Goal: Communication & Community: Answer question/provide support

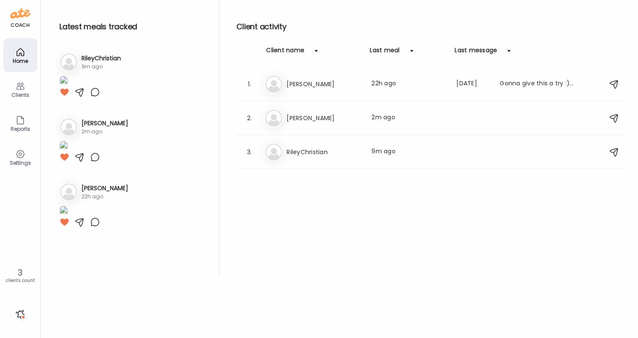
scroll to position [82, 0]
click at [102, 59] on h3 "RileyChristian" at bounding box center [101, 58] width 39 height 9
click at [348, 154] on h3 "RileyChristian" at bounding box center [324, 152] width 75 height 10
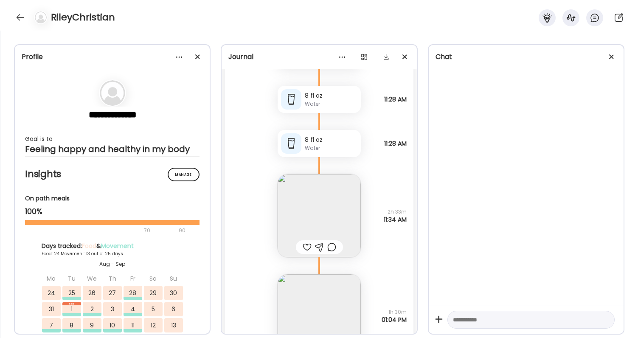
scroll to position [45989, 0]
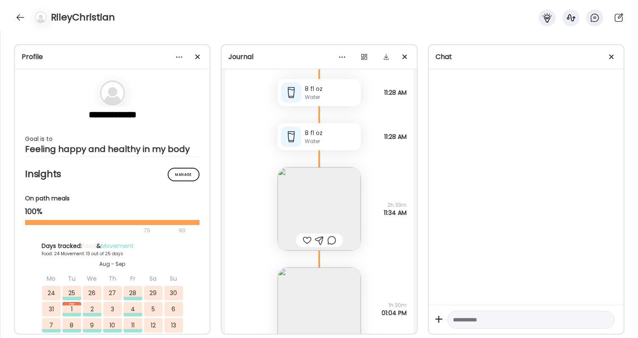
click at [314, 191] on img at bounding box center [319, 208] width 83 height 83
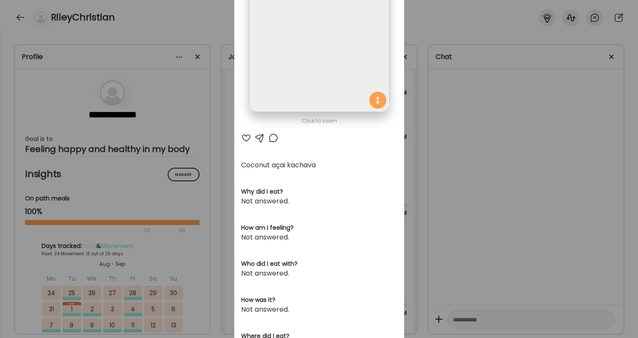
click at [486, 157] on div "Ate Coach Dashboard Wahoo! It’s official Take a moment to set up your Coach Pro…" at bounding box center [319, 169] width 638 height 338
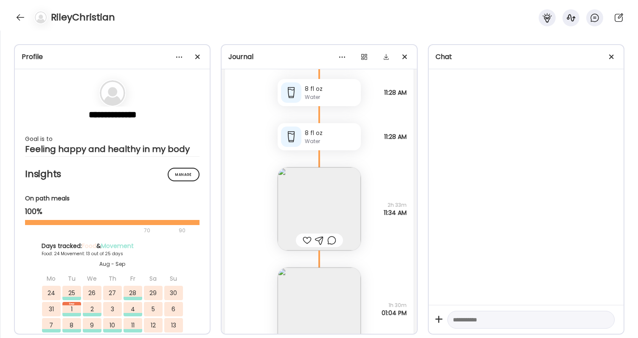
click at [307, 239] on div at bounding box center [307, 240] width 9 height 10
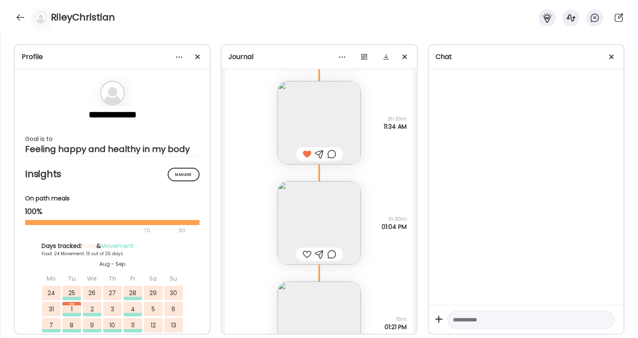
scroll to position [46091, 0]
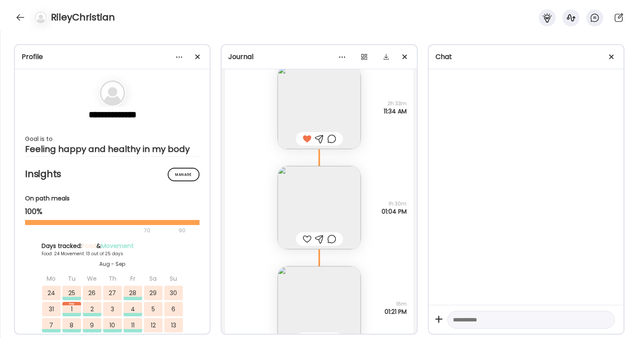
click at [329, 212] on img at bounding box center [319, 207] width 83 height 83
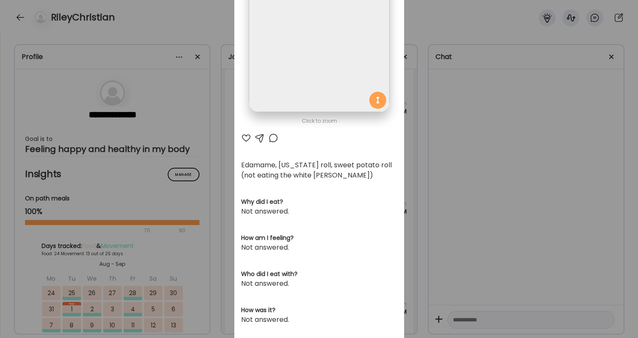
click at [491, 208] on div "Ate Coach Dashboard Wahoo! It’s official Take a moment to set up your Coach Pro…" at bounding box center [319, 169] width 638 height 338
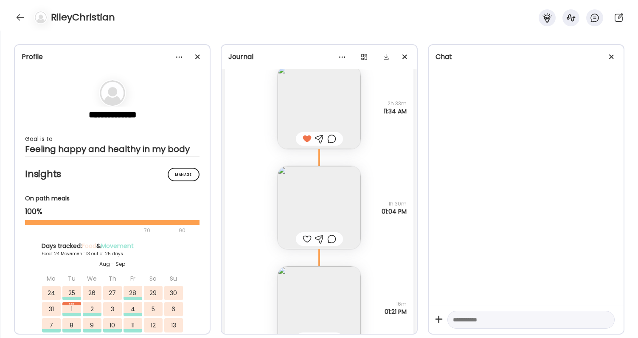
click at [305, 237] on div at bounding box center [307, 239] width 9 height 10
click at [312, 282] on img at bounding box center [319, 307] width 83 height 83
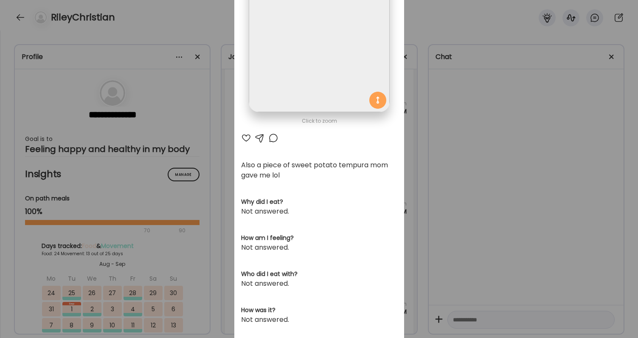
click at [522, 273] on div "Ate Coach Dashboard Wahoo! It’s official Take a moment to set up your Coach Pro…" at bounding box center [319, 169] width 638 height 338
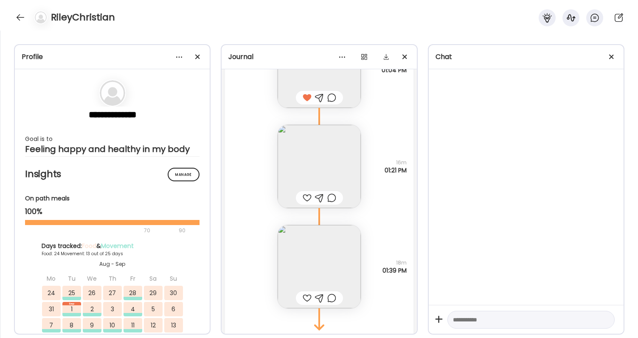
scroll to position [46234, 0]
click at [327, 243] on img at bounding box center [319, 264] width 83 height 83
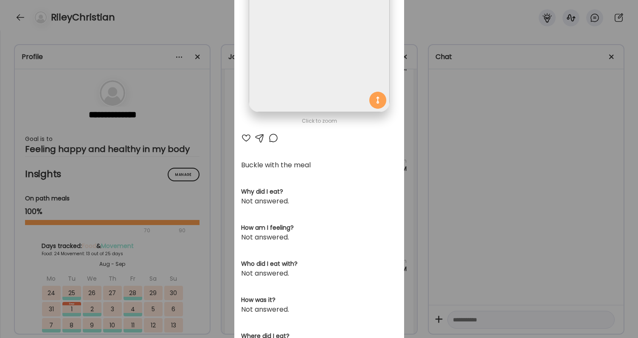
click at [493, 208] on div "Ate Coach Dashboard Wahoo! It’s official Take a moment to set up your Coach Pro…" at bounding box center [319, 169] width 638 height 338
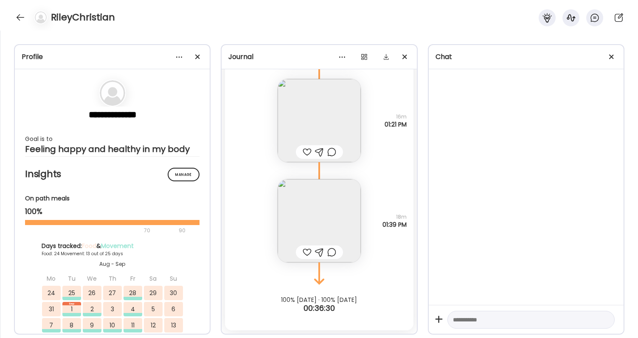
scroll to position [46278, 0]
click at [310, 249] on div at bounding box center [307, 252] width 9 height 10
click at [306, 144] on img at bounding box center [319, 120] width 83 height 83
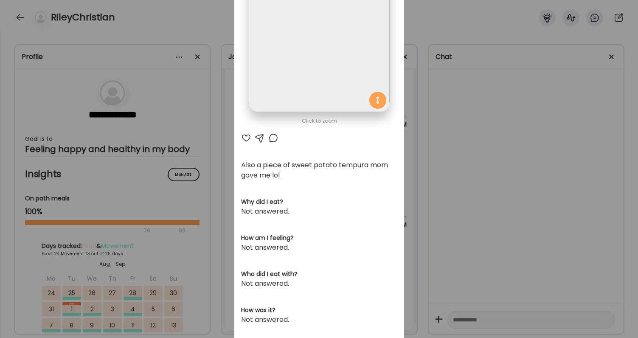
click at [247, 138] on div at bounding box center [246, 138] width 10 height 10
click at [499, 140] on div "Ate Coach Dashboard Wahoo! It’s official Take a moment to set up your Coach Pro…" at bounding box center [319, 169] width 638 height 338
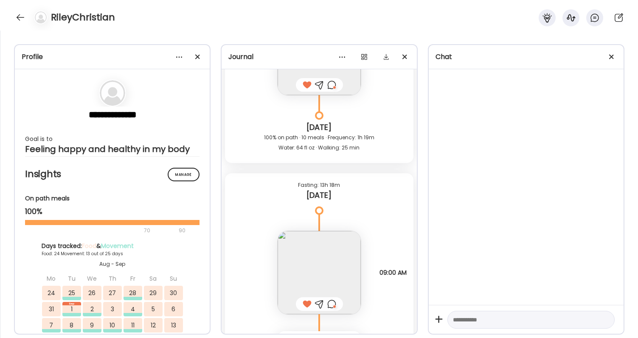
scroll to position [45549, 0]
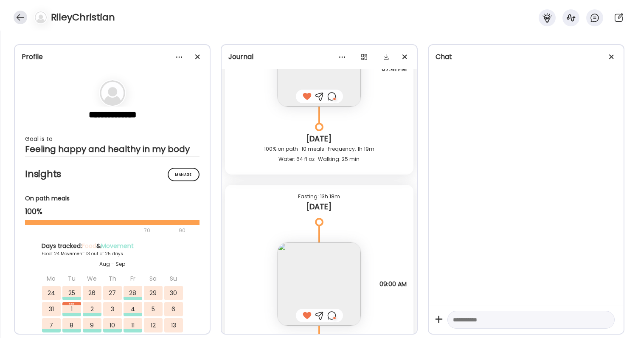
click at [25, 17] on div at bounding box center [21, 18] width 14 height 14
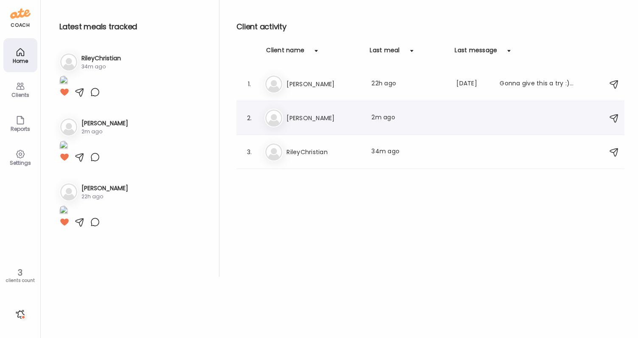
click at [358, 115] on h3 "[PERSON_NAME]" at bounding box center [324, 118] width 75 height 10
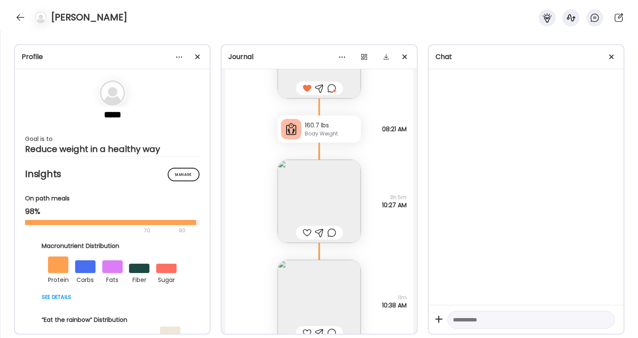
scroll to position [25015, 0]
click at [309, 234] on div at bounding box center [307, 234] width 9 height 10
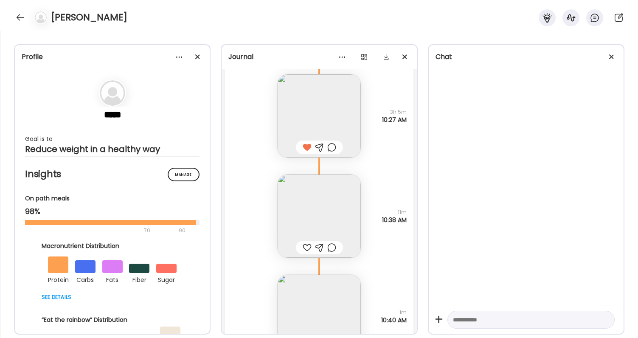
click at [306, 248] on div at bounding box center [307, 247] width 9 height 10
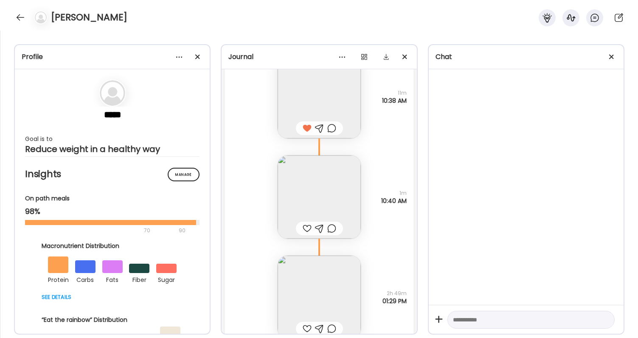
click at [307, 226] on div at bounding box center [307, 228] width 9 height 10
click at [314, 287] on img at bounding box center [319, 297] width 83 height 83
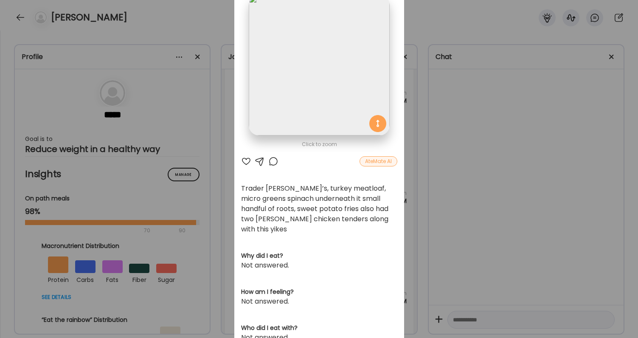
scroll to position [58, 0]
click at [456, 264] on div "Ate Coach Dashboard Wahoo! It’s official Take a moment to set up your Coach Pro…" at bounding box center [319, 169] width 638 height 338
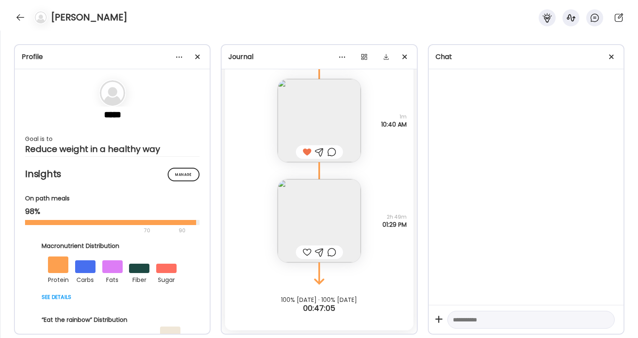
scroll to position [25298, 0]
click at [309, 251] on div at bounding box center [307, 252] width 9 height 10
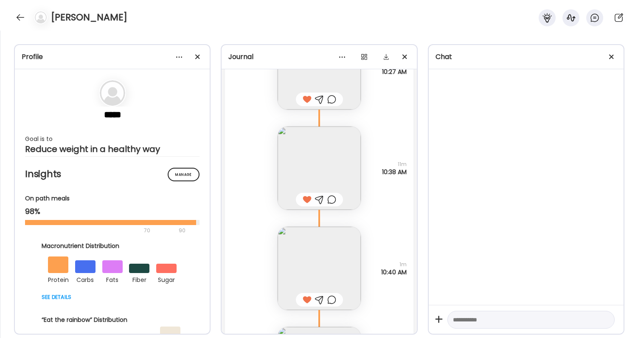
scroll to position [25204, 0]
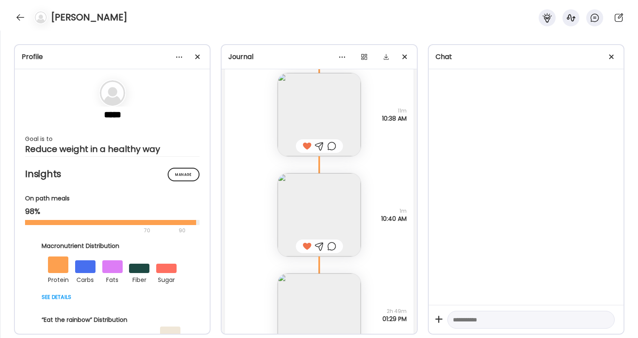
click at [331, 246] on div at bounding box center [331, 246] width 9 height 10
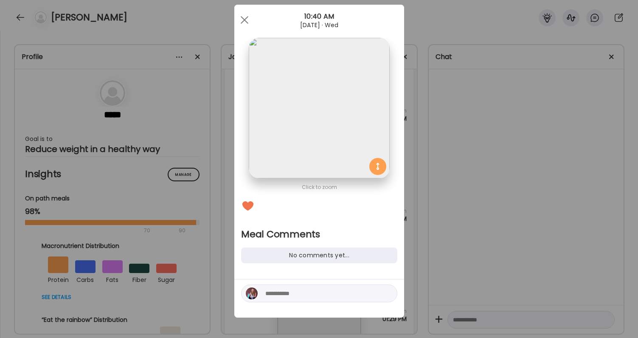
scroll to position [16, 0]
click at [300, 295] on textarea at bounding box center [322, 293] width 115 height 10
type textarea "*"
click at [266, 293] on textarea "**********" at bounding box center [322, 288] width 115 height 20
click at [367, 293] on textarea "**********" at bounding box center [322, 293] width 115 height 10
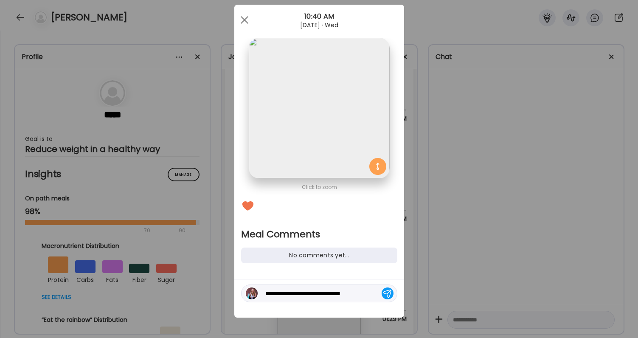
type textarea "**********"
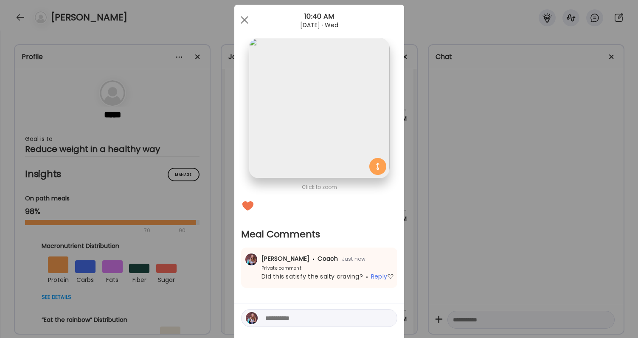
click at [507, 259] on div "Ate Coach Dashboard Wahoo! It’s official Take a moment to set up your Coach Pro…" at bounding box center [319, 169] width 638 height 338
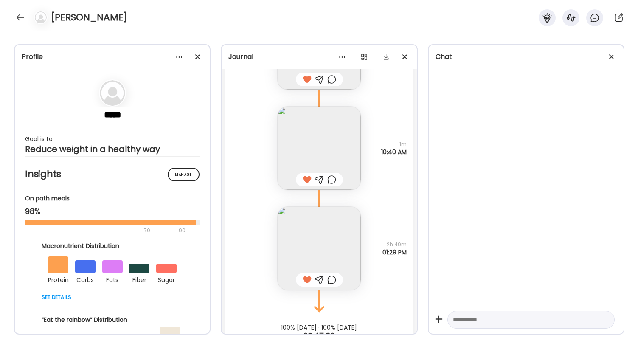
scroll to position [25298, 0]
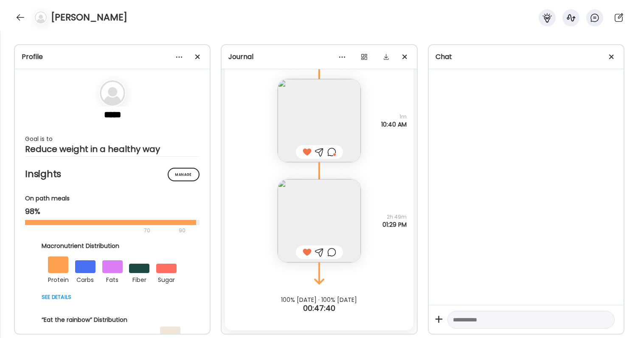
click at [331, 254] on div at bounding box center [331, 252] width 9 height 10
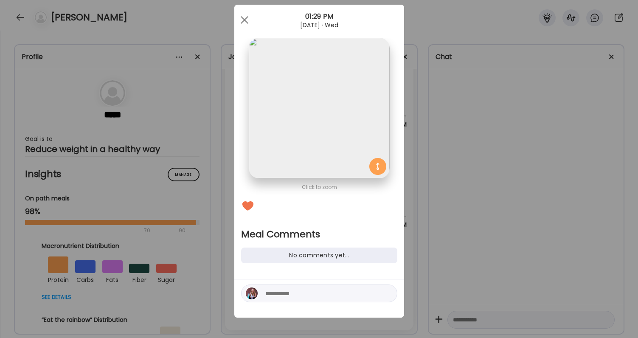
click at [325, 297] on textarea at bounding box center [322, 293] width 115 height 10
click at [339, 149] on img at bounding box center [319, 108] width 141 height 141
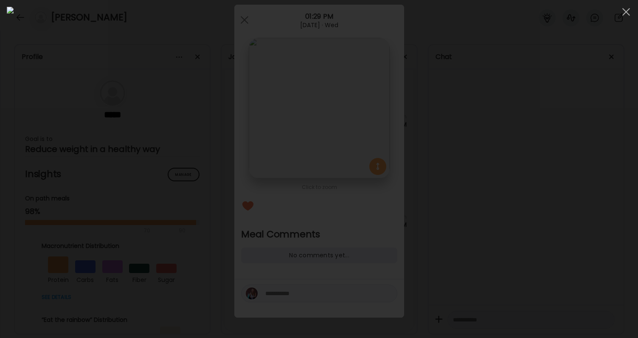
click at [507, 193] on div at bounding box center [319, 169] width 625 height 324
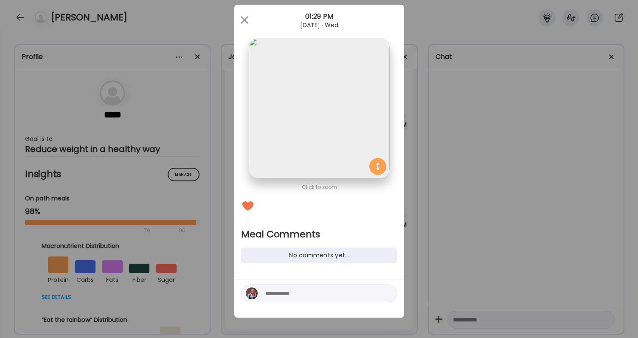
click at [337, 294] on textarea at bounding box center [322, 293] width 115 height 10
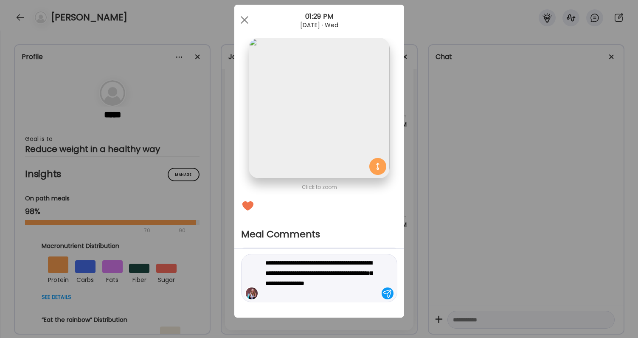
click at [362, 282] on textarea "**********" at bounding box center [322, 278] width 115 height 41
type textarea "**********"
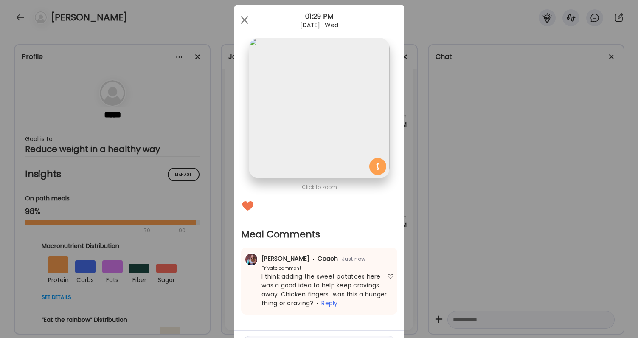
click at [533, 210] on div "Ate Coach Dashboard Wahoo! It’s official Take a moment to set up your Coach Pro…" at bounding box center [319, 169] width 638 height 338
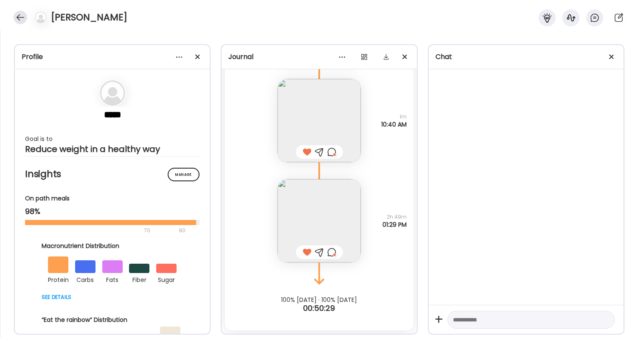
click at [23, 17] on div at bounding box center [21, 18] width 14 height 14
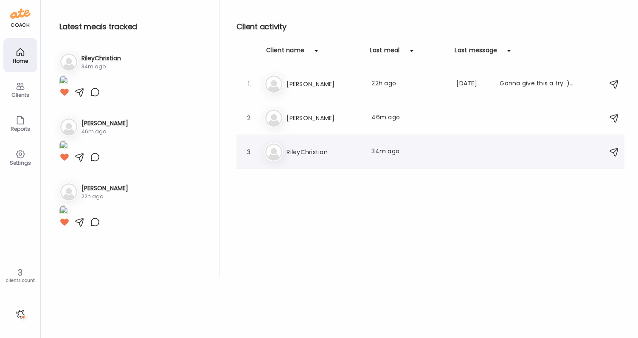
click at [316, 152] on h3 "RileyChristian" at bounding box center [324, 152] width 75 height 10
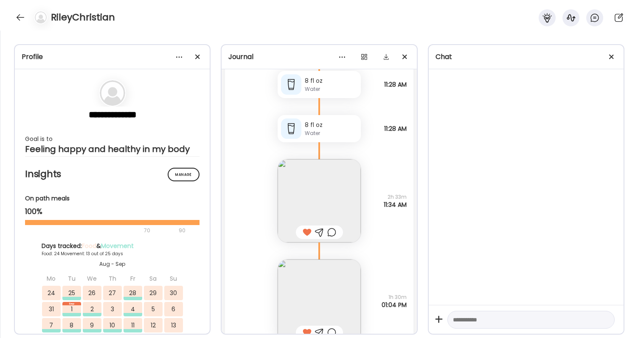
scroll to position [37279, 0]
click at [332, 227] on div at bounding box center [331, 231] width 9 height 10
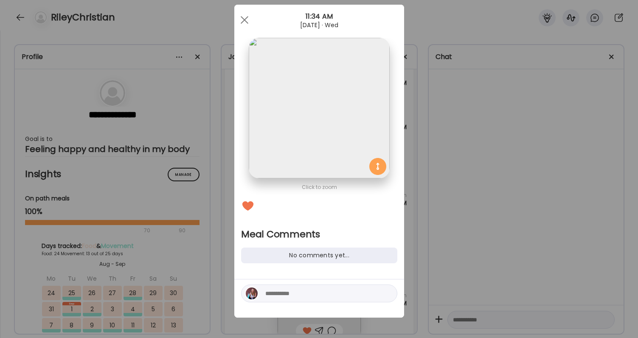
click at [312, 296] on textarea at bounding box center [322, 293] width 115 height 10
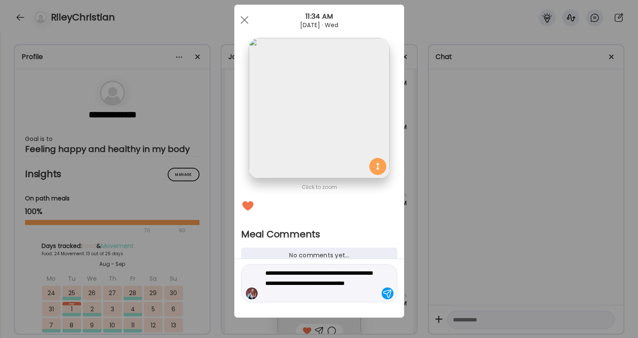
type textarea "**********"
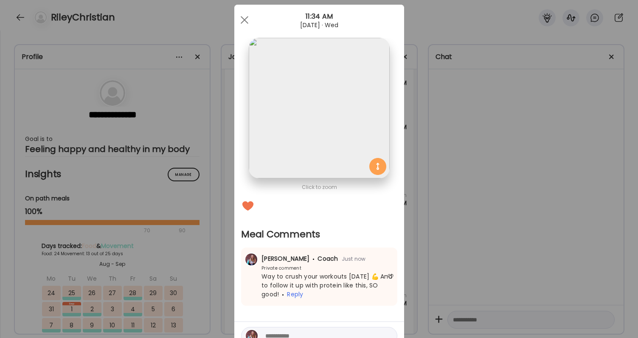
click at [533, 247] on div "Ate Coach Dashboard Wahoo! It’s official Take a moment to set up your Coach Pro…" at bounding box center [319, 169] width 638 height 338
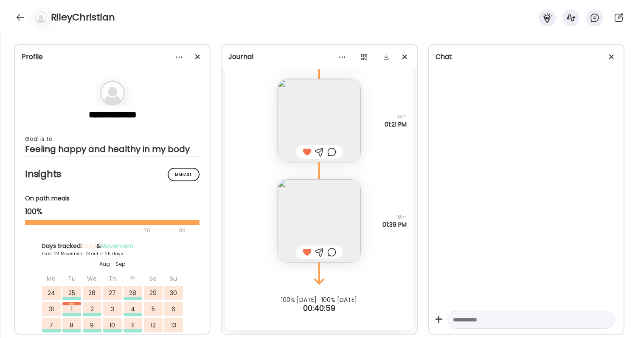
scroll to position [37558, 0]
click at [334, 251] on div at bounding box center [331, 252] width 9 height 10
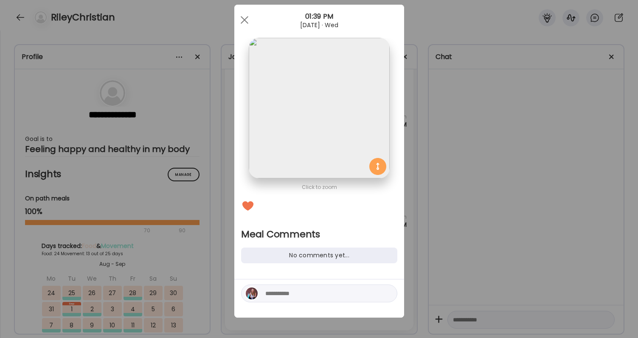
click at [328, 293] on textarea at bounding box center [322, 293] width 115 height 10
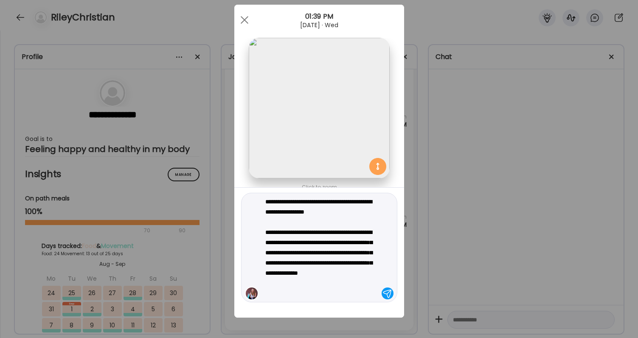
type textarea "**********"
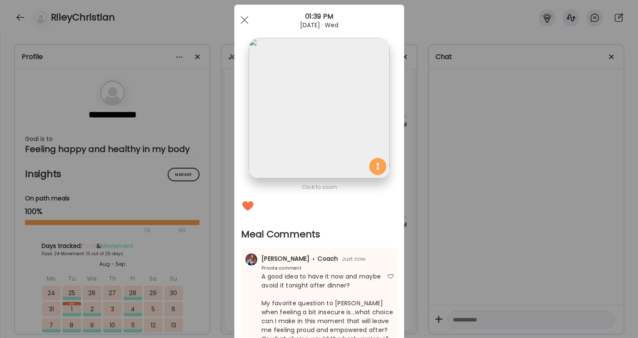
click at [566, 235] on div "Ate Coach Dashboard Wahoo! It’s official Take a moment to set up your Coach Pro…" at bounding box center [319, 169] width 638 height 338
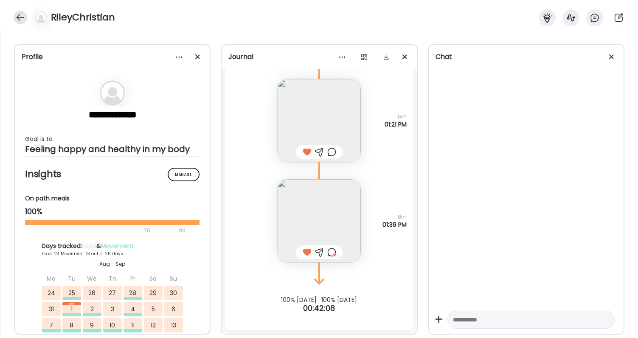
click at [20, 17] on div at bounding box center [21, 18] width 14 height 14
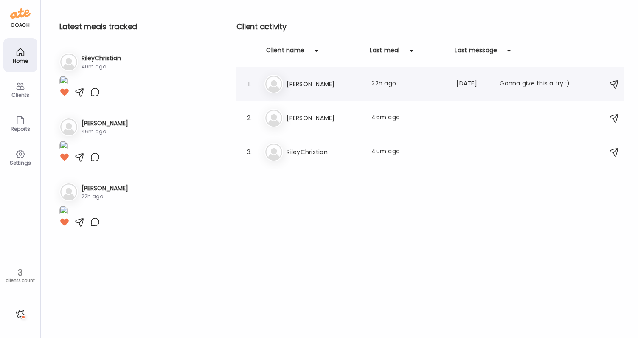
click at [305, 89] on div "Ji [PERSON_NAME] Last meal: 22h ago Last message: [DATE] Gonna give this a try …" at bounding box center [432, 84] width 335 height 19
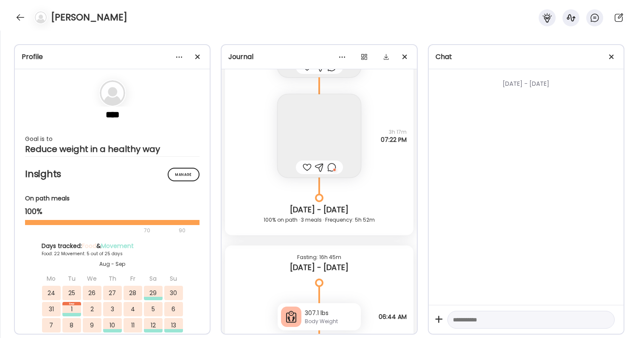
scroll to position [10601, 0]
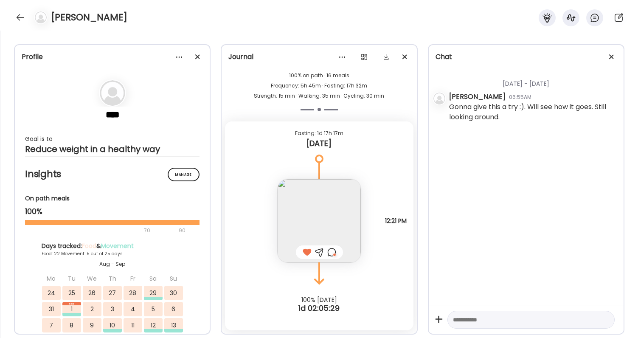
click at [335, 254] on div at bounding box center [331, 252] width 9 height 10
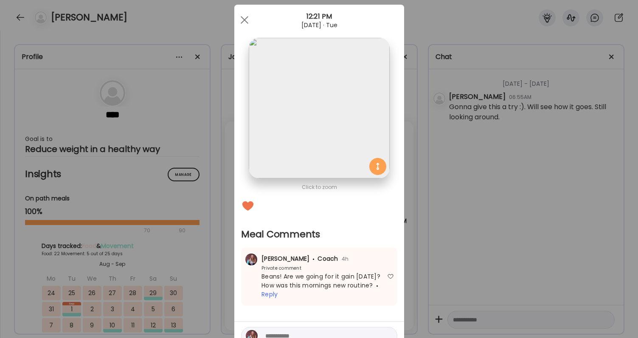
click at [316, 331] on textarea at bounding box center [322, 336] width 115 height 10
click at [319, 321] on textarea "**********" at bounding box center [322, 331] width 115 height 20
type textarea "**********"
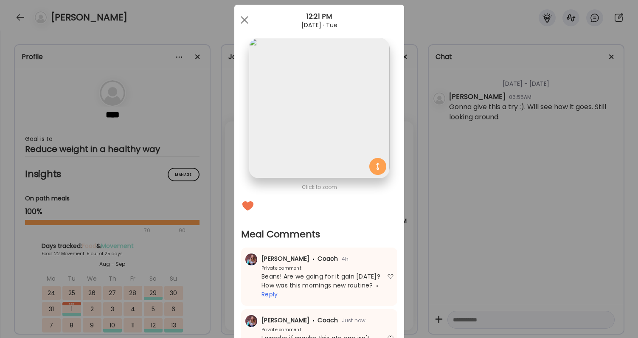
click at [473, 253] on div "Ate Coach Dashboard Wahoo! It’s official Take a moment to set up your Coach Pro…" at bounding box center [319, 169] width 638 height 338
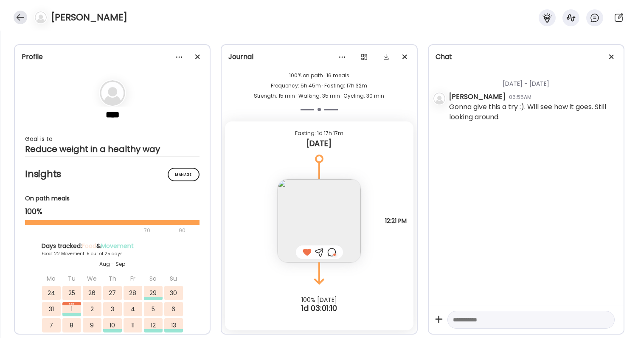
click at [19, 19] on div at bounding box center [21, 18] width 14 height 14
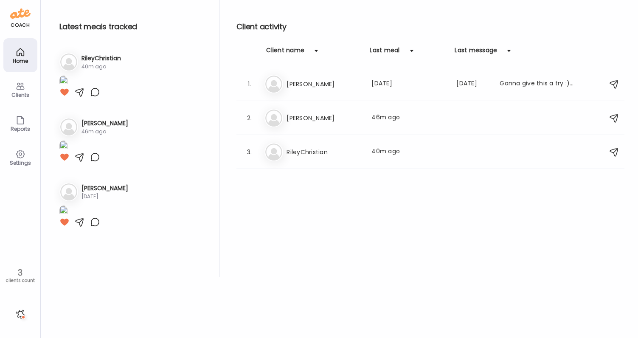
click at [245, 2] on div "Client activity Client name Last meal Last message 1. Ji [PERSON_NAME] Last mea…" at bounding box center [431, 138] width 388 height 277
